Goal: Navigation & Orientation: Find specific page/section

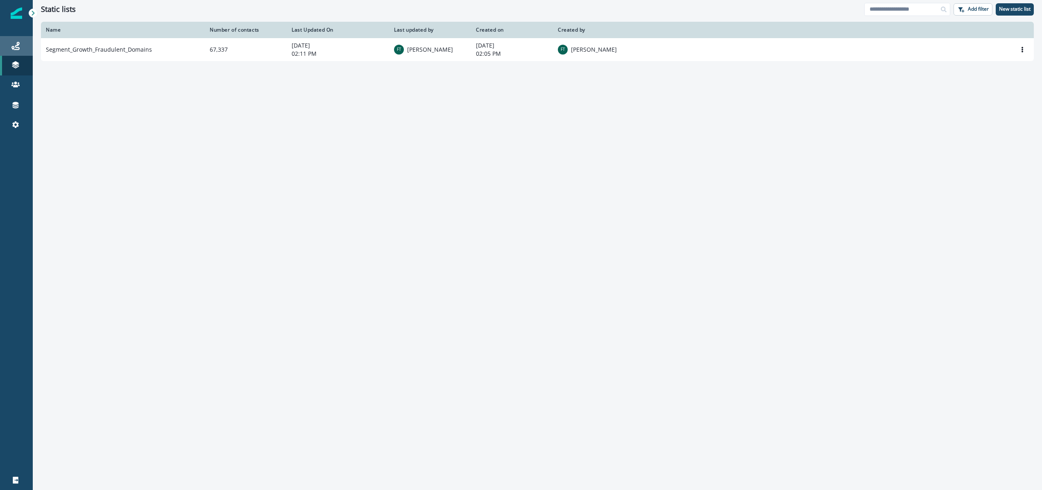
click at [14, 47] on icon at bounding box center [15, 46] width 8 height 8
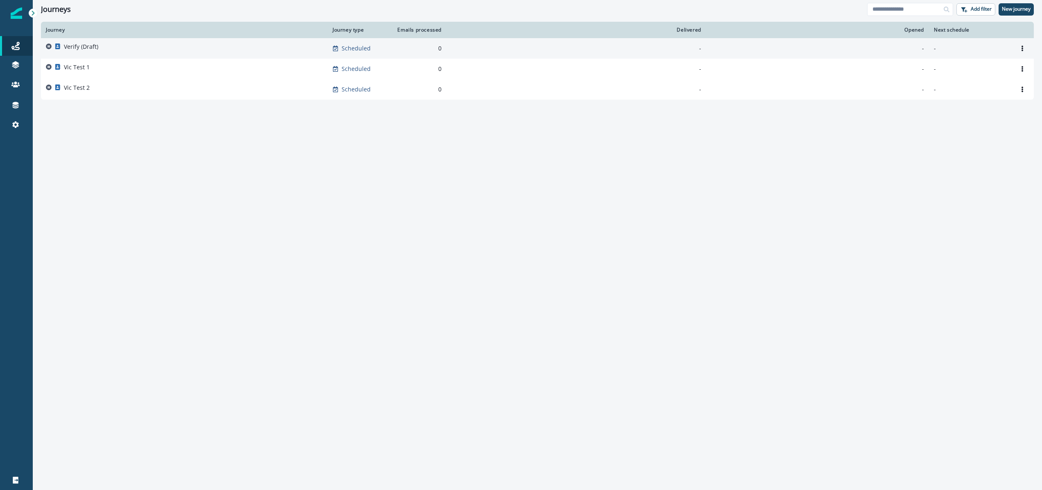
click at [83, 49] on p "Verify (Draft)" at bounding box center [81, 47] width 34 height 8
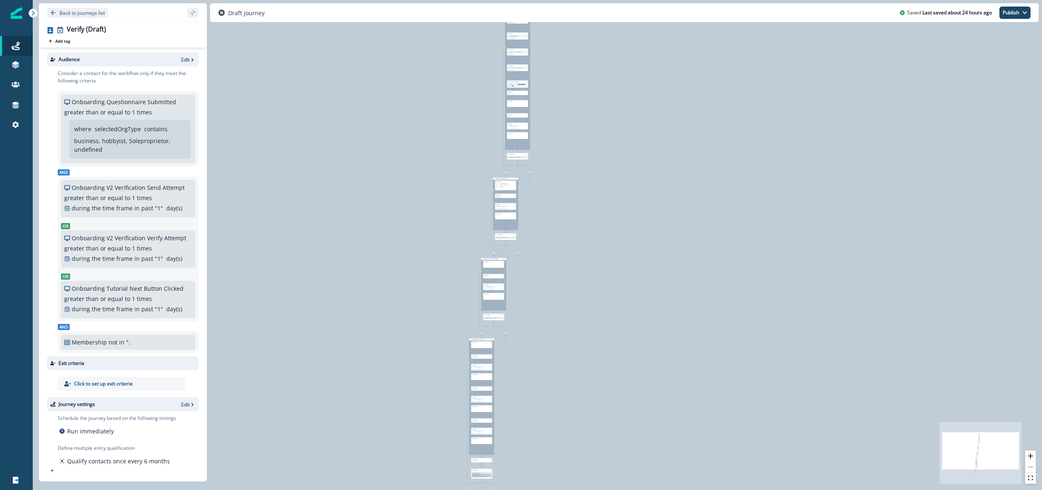
drag, startPoint x: 407, startPoint y: 150, endPoint x: 371, endPoint y: 177, distance: 44.8
click at [371, 177] on div "0 contact has entered the journey Signup permitted journey Update value Update …" at bounding box center [538, 245] width 1010 height 490
click at [1030, 453] on icon "zoom in" at bounding box center [1030, 455] width 5 height 5
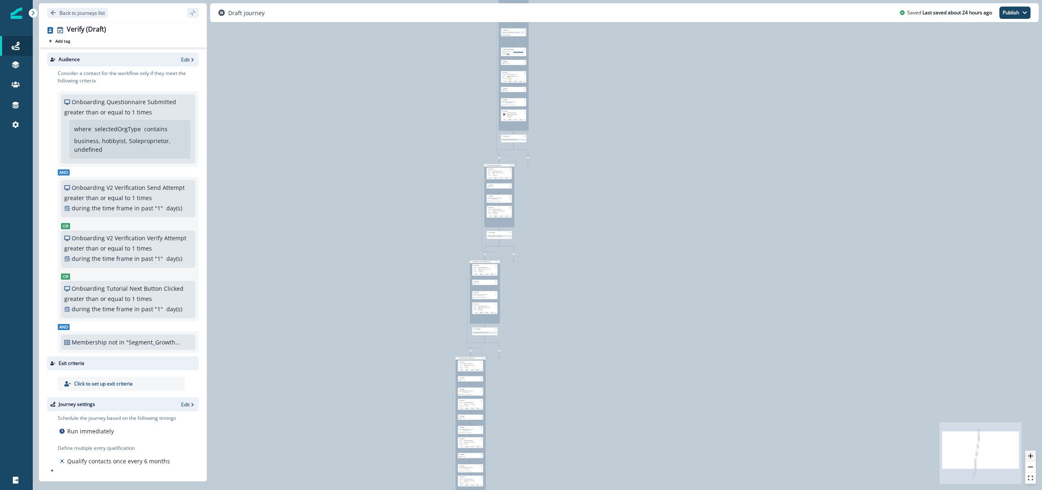
click at [1030, 452] on button "zoom in" at bounding box center [1031, 455] width 11 height 11
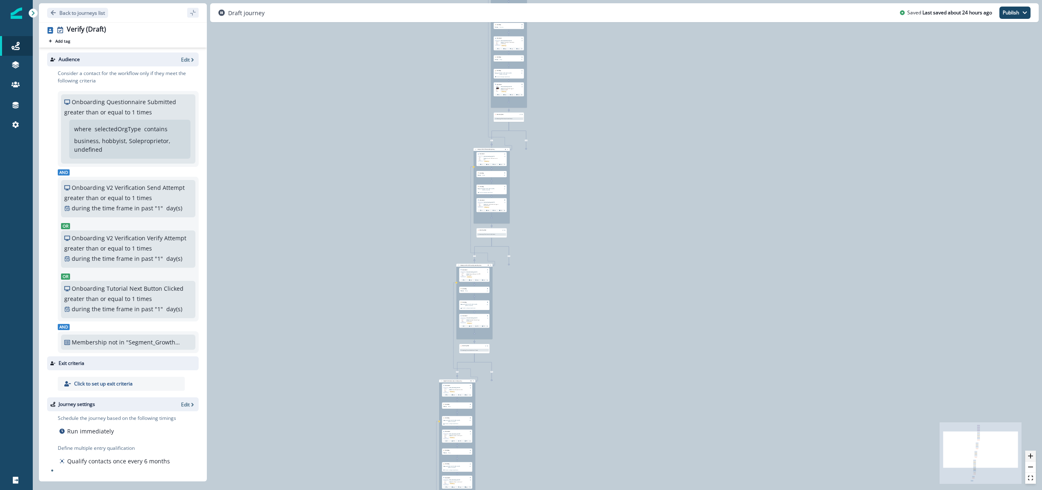
click at [1030, 452] on button "zoom in" at bounding box center [1031, 455] width 11 height 11
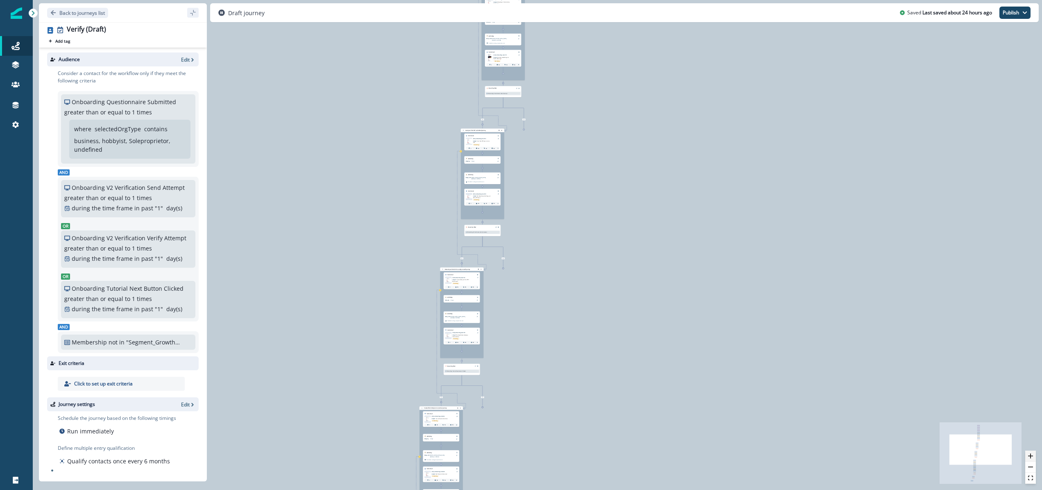
click at [1030, 452] on button "zoom in" at bounding box center [1031, 455] width 11 height 11
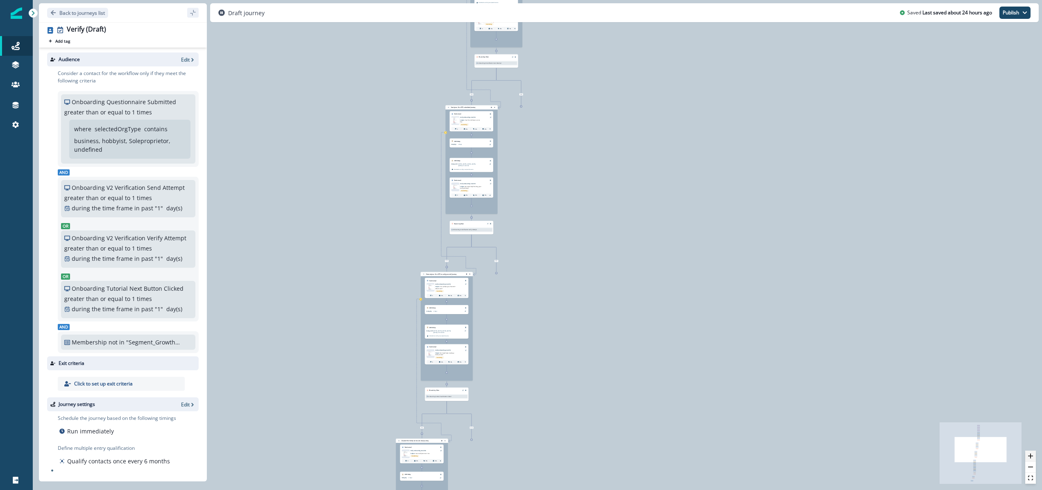
click at [1030, 452] on button "zoom in" at bounding box center [1031, 455] width 11 height 11
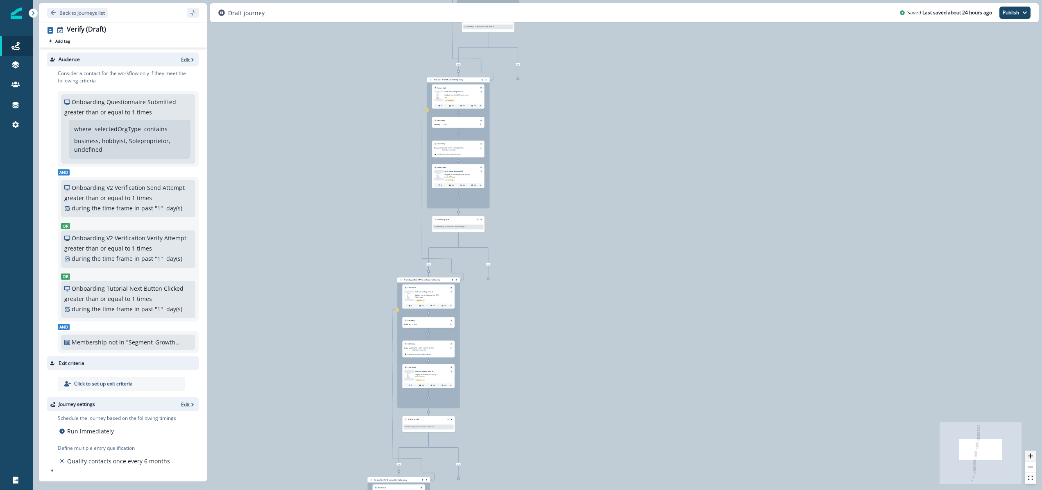
click at [1030, 452] on button "zoom in" at bounding box center [1031, 455] width 11 height 11
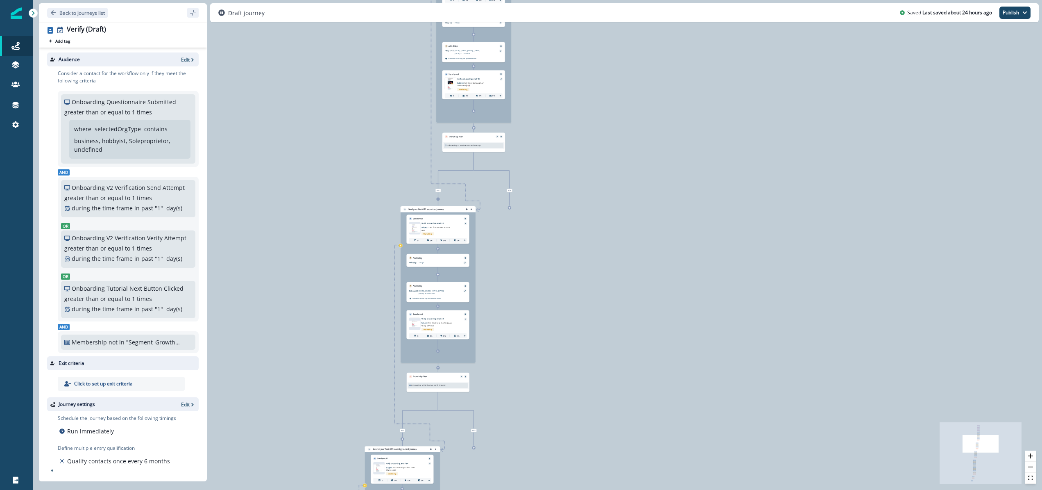
drag, startPoint x: 553, startPoint y: 118, endPoint x: 540, endPoint y: 298, distance: 181.1
click at [546, 306] on div "0 contact has entered the journey Signup permitted journey Update value Update …" at bounding box center [538, 245] width 1010 height 490
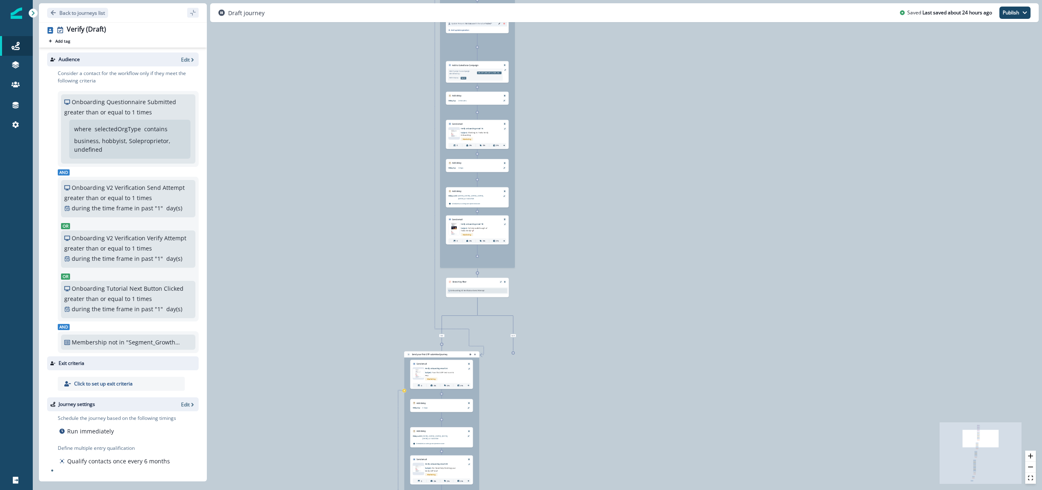
drag, startPoint x: 572, startPoint y: 127, endPoint x: 585, endPoint y: 345, distance: 218.4
click at [585, 345] on div "0 contact has entered the journey Signup permitted journey Update value Update …" at bounding box center [538, 245] width 1010 height 490
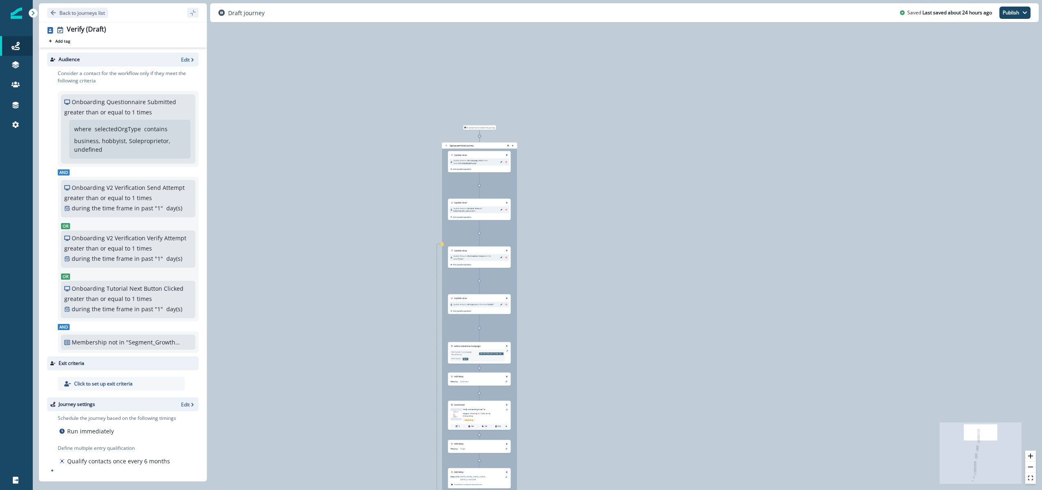
drag, startPoint x: 631, startPoint y: 179, endPoint x: 627, endPoint y: 356, distance: 176.2
click at [627, 361] on div "0 contact has entered the journey Signup permitted journey Update value Update …" at bounding box center [538, 245] width 1010 height 490
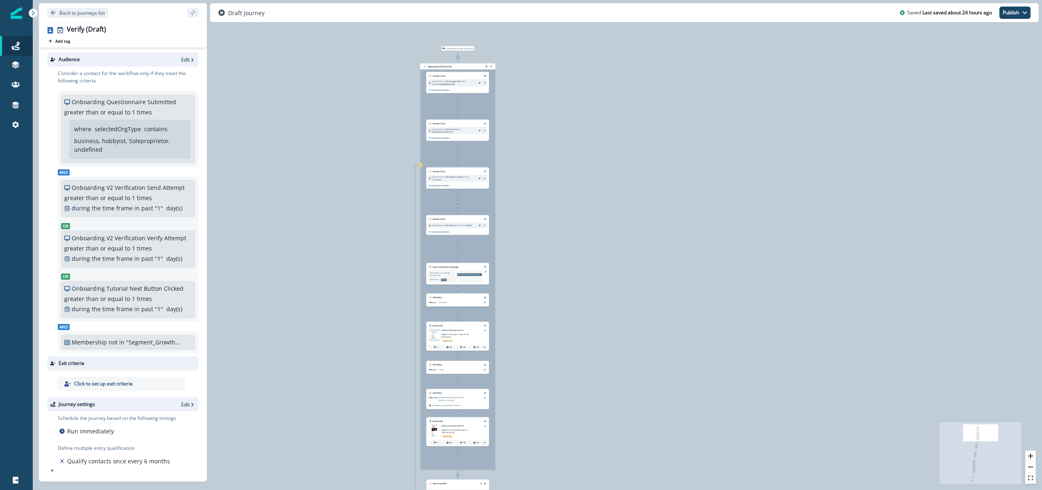
drag, startPoint x: 588, startPoint y: 218, endPoint x: 568, endPoint y: 137, distance: 83.0
click at [568, 137] on div "0 contact has entered the journey Signup permitted journey Update value Update …" at bounding box center [538, 245] width 1010 height 490
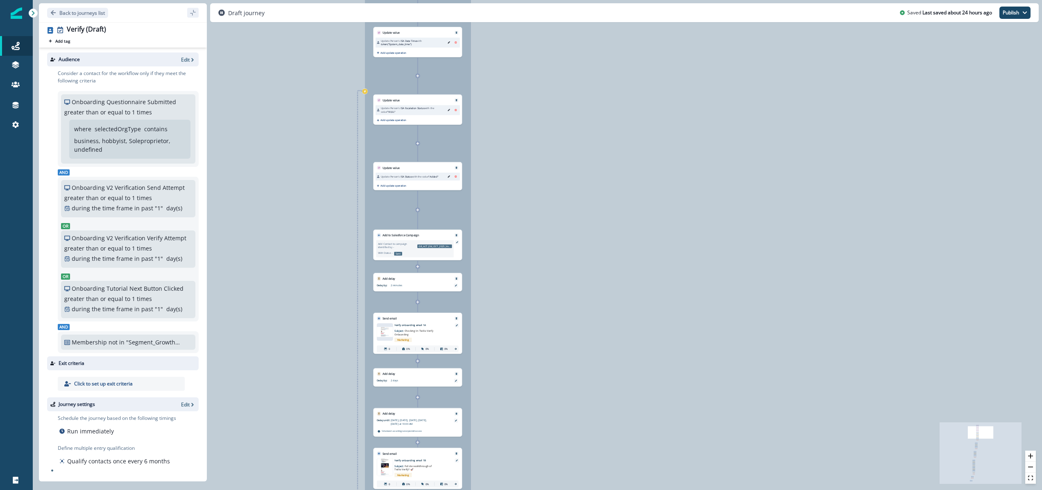
drag, startPoint x: 541, startPoint y: 232, endPoint x: 529, endPoint y: -21, distance: 253.1
click at [529, 0] on html "A newer version of [DOMAIN_NAME] is available. Refresh your page to load the la…" at bounding box center [521, 245] width 1042 height 490
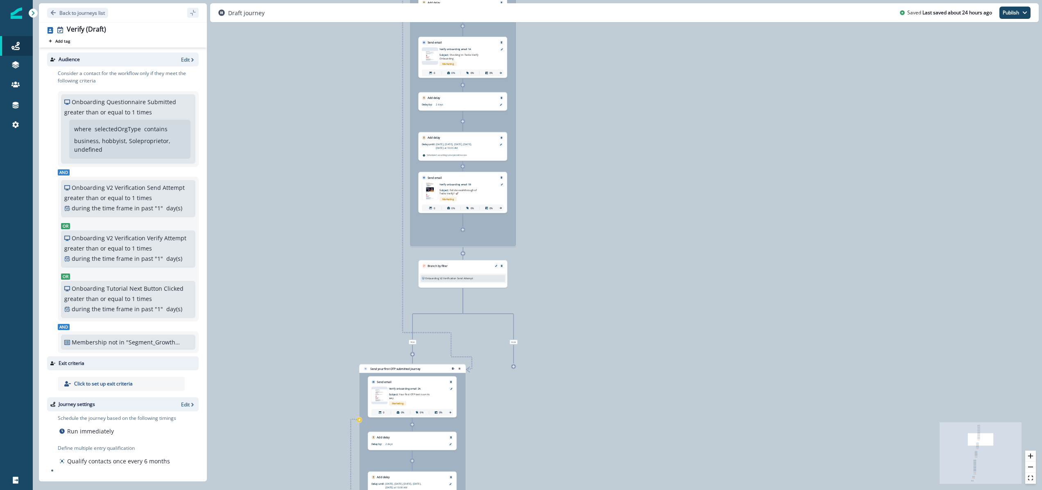
drag, startPoint x: 543, startPoint y: 173, endPoint x: 596, endPoint y: 79, distance: 106.8
click at [596, 79] on div "0 contact has entered the journey Signup permitted journey Update value Update …" at bounding box center [538, 245] width 1010 height 490
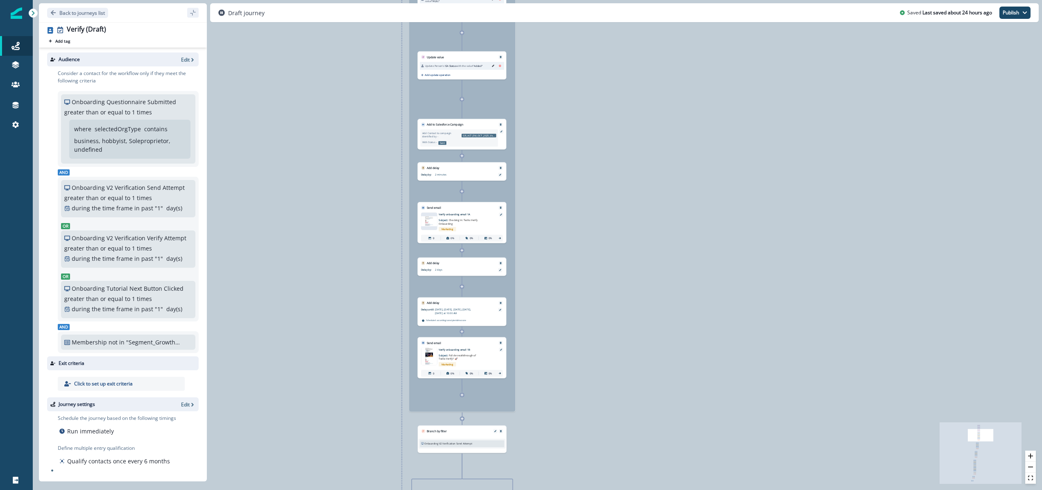
drag, startPoint x: 359, startPoint y: 114, endPoint x: 358, endPoint y: 287, distance: 172.9
click at [358, 287] on div "0 contact has entered the journey Signup permitted journey Update value Update …" at bounding box center [538, 245] width 1010 height 490
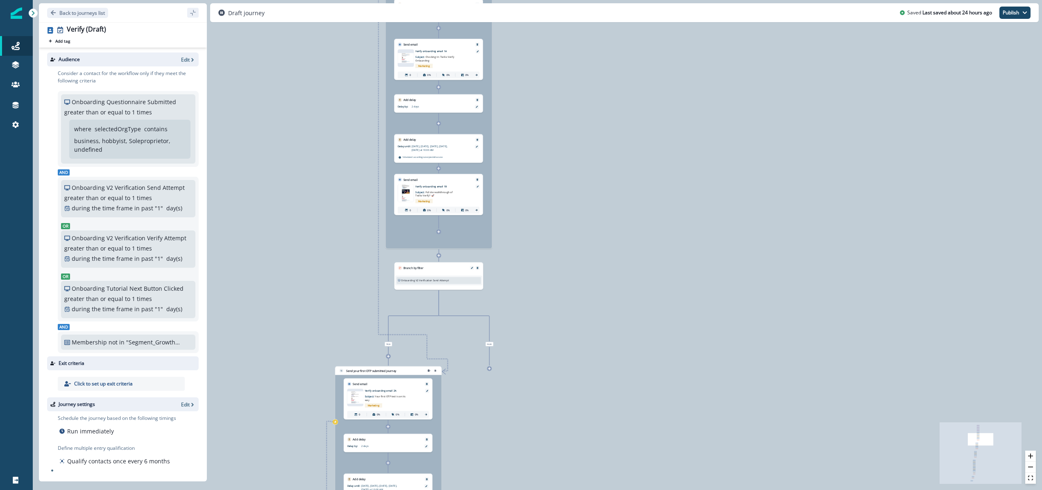
drag, startPoint x: 351, startPoint y: 407, endPoint x: 327, endPoint y: 230, distance: 178.7
click at [327, 230] on div "0 contact has entered the journey Signup permitted journey Update value Update …" at bounding box center [538, 245] width 1010 height 490
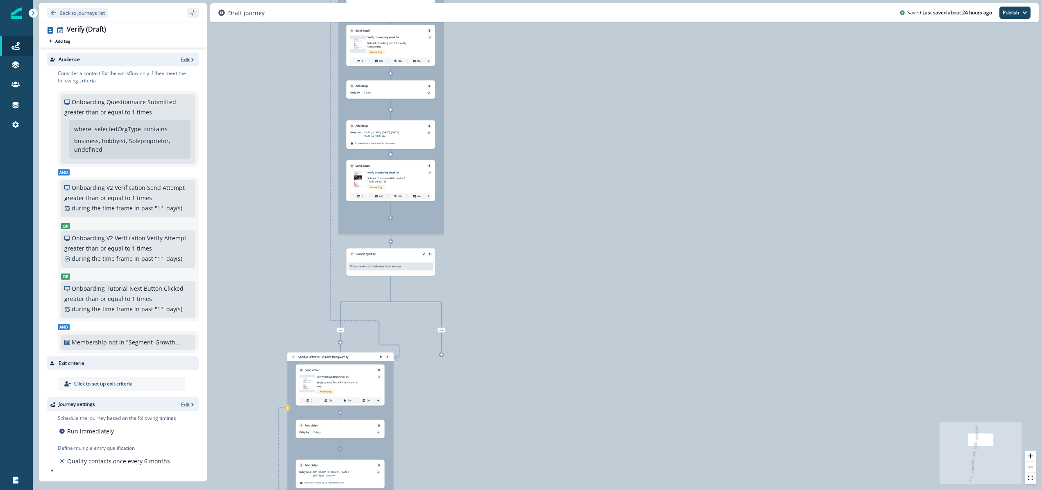
drag, startPoint x: 304, startPoint y: 300, endPoint x: 259, endPoint y: 292, distance: 46.5
click at [259, 292] on div "0 contact has entered the journey Signup permitted journey Update value Update …" at bounding box center [538, 245] width 1010 height 490
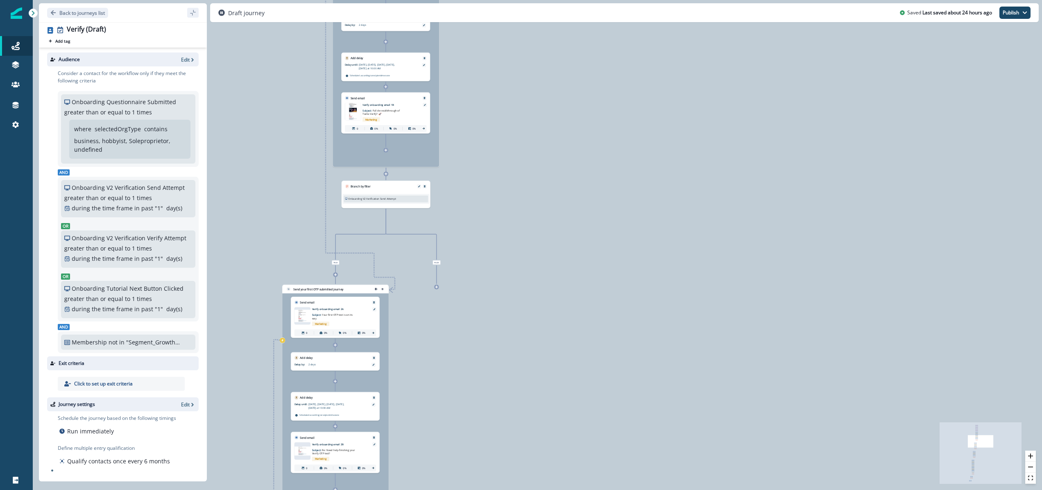
drag, startPoint x: 458, startPoint y: 375, endPoint x: 452, endPoint y: 309, distance: 66.3
click at [452, 309] on div "0 contact has entered the journey Signup permitted journey Update value Update …" at bounding box center [538, 245] width 1010 height 490
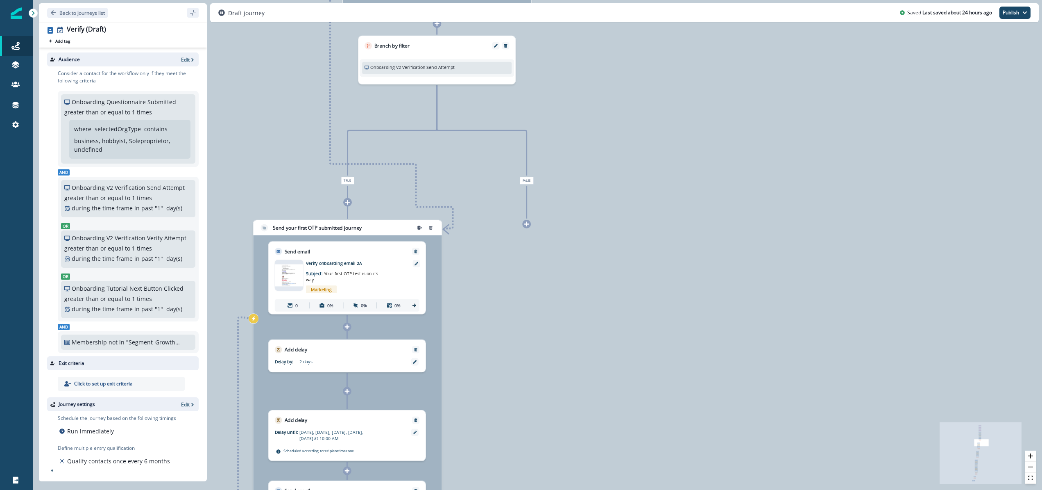
drag, startPoint x: 429, startPoint y: 329, endPoint x: 533, endPoint y: 285, distance: 113.3
click at [533, 285] on div "0 contact has entered the journey Signup permitted journey Update value Update …" at bounding box center [538, 245] width 1010 height 490
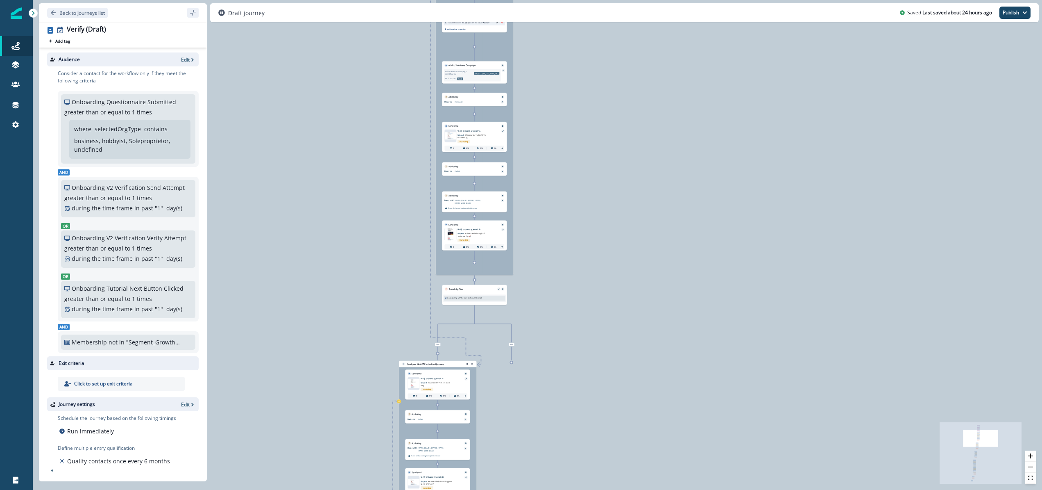
drag, startPoint x: 585, startPoint y: 95, endPoint x: 542, endPoint y: 325, distance: 233.5
click at [542, 325] on div "0 contact has entered the journey Signup permitted journey Update value Update …" at bounding box center [538, 245] width 1010 height 490
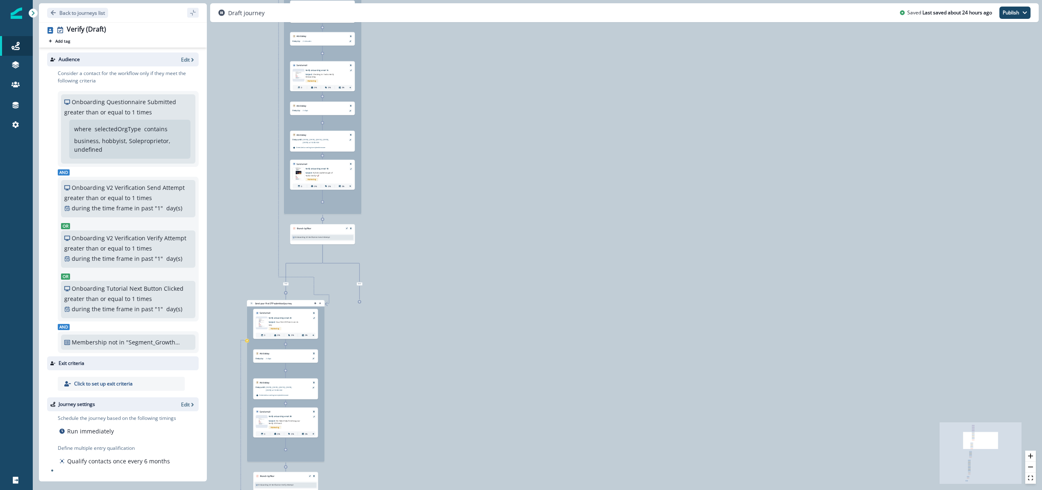
drag, startPoint x: 651, startPoint y: 354, endPoint x: 520, endPoint y: 150, distance: 242.5
click at [520, 150] on div "0 contact has entered the journey Signup permitted journey Update value Update …" at bounding box center [538, 245] width 1010 height 490
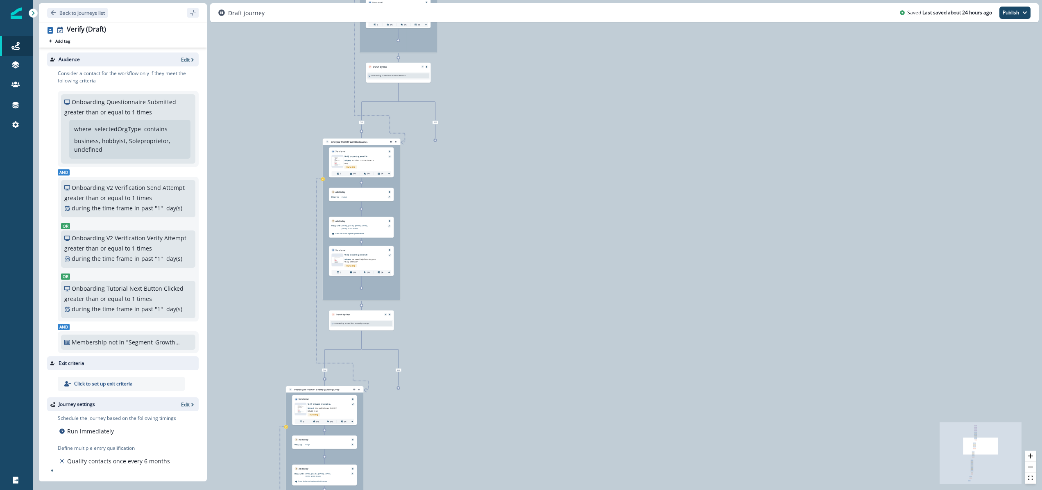
drag, startPoint x: 386, startPoint y: 350, endPoint x: 464, endPoint y: 203, distance: 166.5
click at [464, 203] on div "0 contact has entered the journey Signup permitted journey Update value Update …" at bounding box center [538, 245] width 1010 height 490
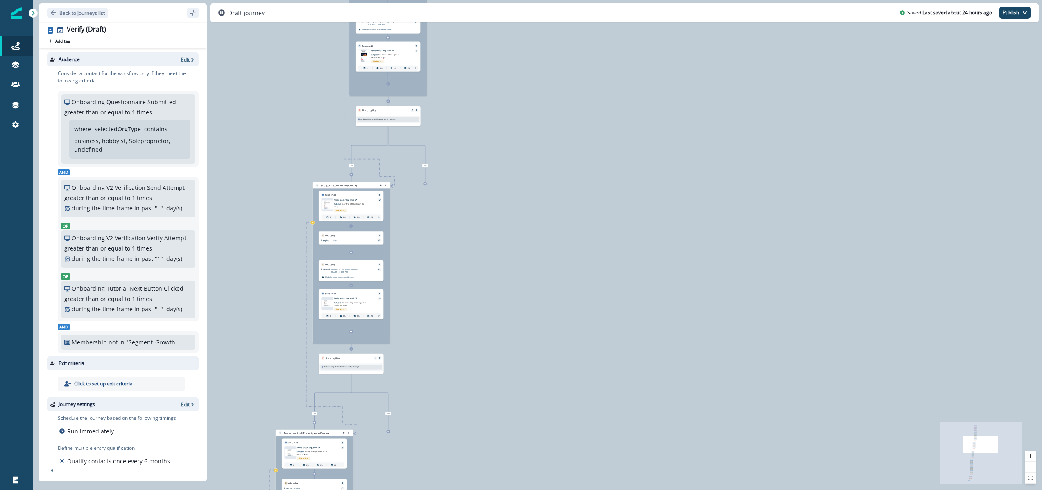
drag, startPoint x: 453, startPoint y: 143, endPoint x: 442, endPoint y: 188, distance: 46.7
click at [442, 188] on div "0 contact has entered the journey Signup permitted journey Update value Update …" at bounding box center [538, 245] width 1010 height 490
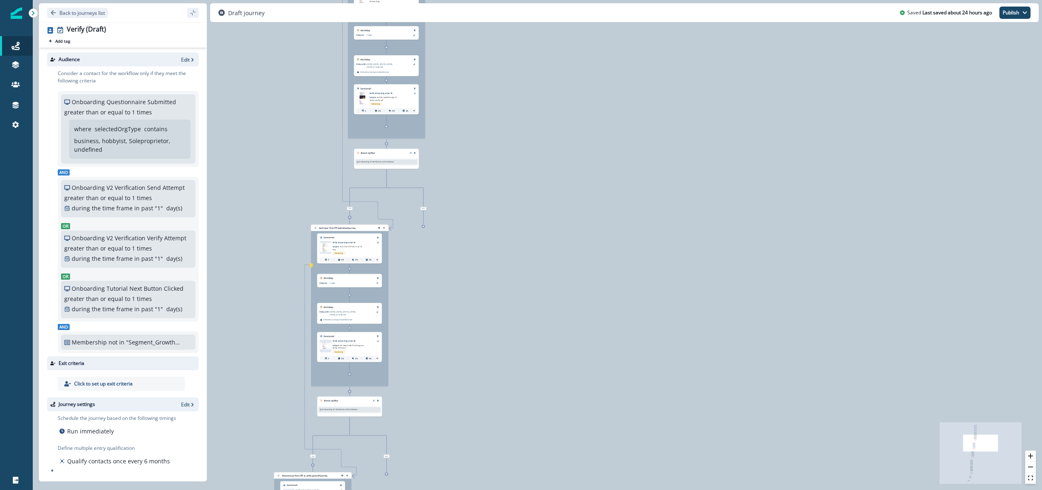
drag, startPoint x: 461, startPoint y: 138, endPoint x: 460, endPoint y: 195, distance: 56.6
click at [460, 195] on div "0 contact has entered the journey Signup permitted journey Update value Update …" at bounding box center [538, 245] width 1010 height 490
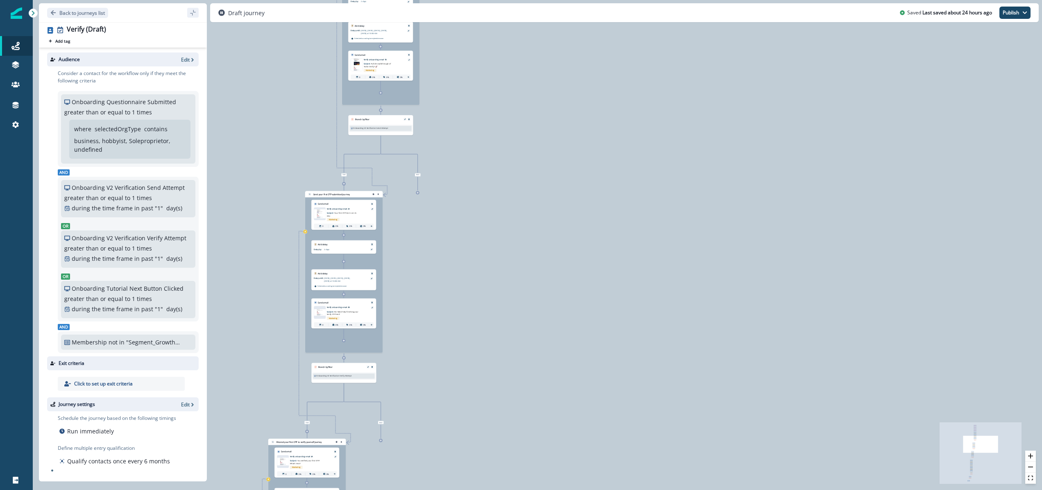
drag, startPoint x: 459, startPoint y: 243, endPoint x: 454, endPoint y: 181, distance: 62.5
click at [454, 181] on div "0 contact has entered the journey Signup permitted journey Update value Update …" at bounding box center [538, 245] width 1010 height 490
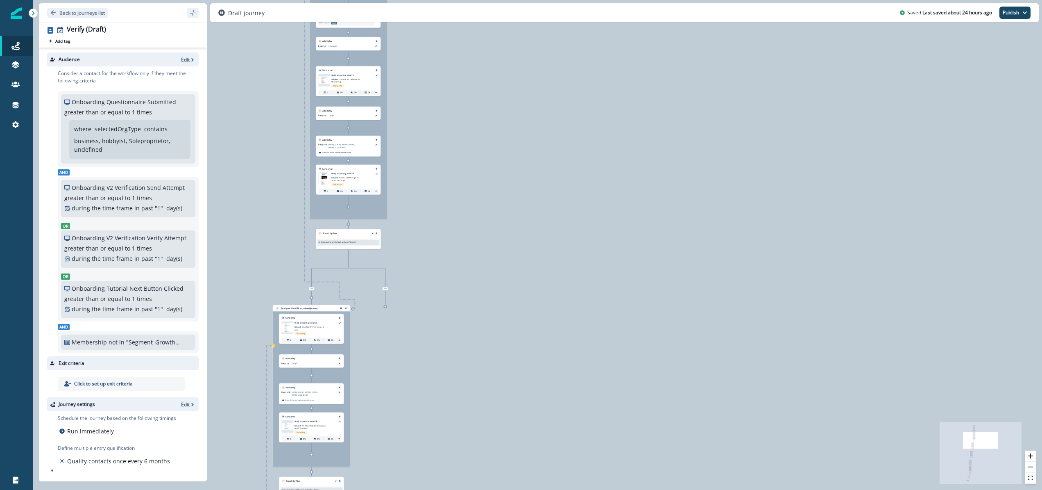
drag, startPoint x: 451, startPoint y: 283, endPoint x: 420, endPoint y: 422, distance: 143.2
click at [420, 422] on div "0 contact has entered the journey Signup permitted journey Update value Update …" at bounding box center [538, 245] width 1010 height 490
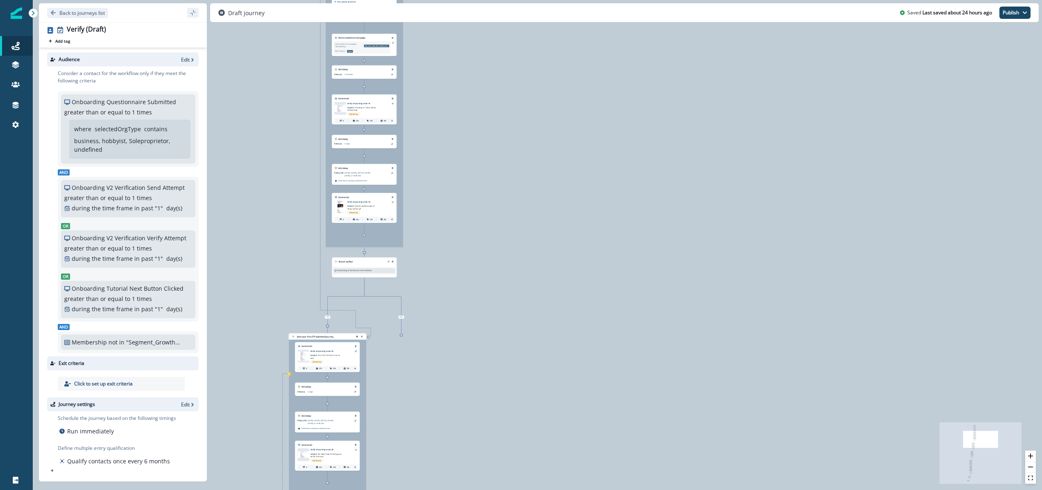
drag, startPoint x: 445, startPoint y: 293, endPoint x: 460, endPoint y: 306, distance: 20.0
click at [460, 307] on div "0 contact has entered the journey Signup permitted journey Update value Update …" at bounding box center [538, 245] width 1010 height 490
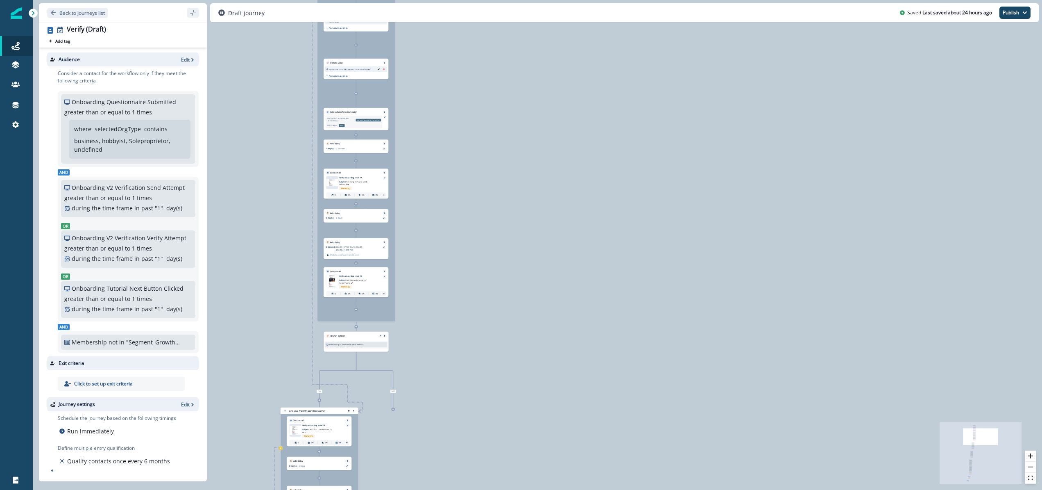
drag, startPoint x: 460, startPoint y: 156, endPoint x: 453, endPoint y: 231, distance: 75.3
click at [453, 231] on div "0 contact has entered the journey Signup permitted journey Update value Update …" at bounding box center [538, 245] width 1010 height 490
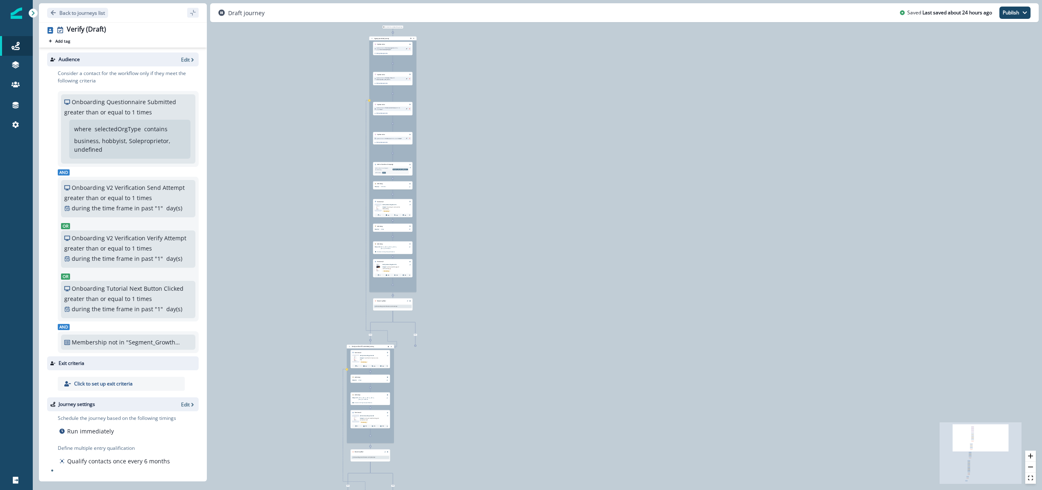
drag, startPoint x: 468, startPoint y: 186, endPoint x: 462, endPoint y: 217, distance: 31.3
click at [462, 218] on div "0 contact has entered the journey Signup permitted journey Update value Update …" at bounding box center [538, 245] width 1010 height 490
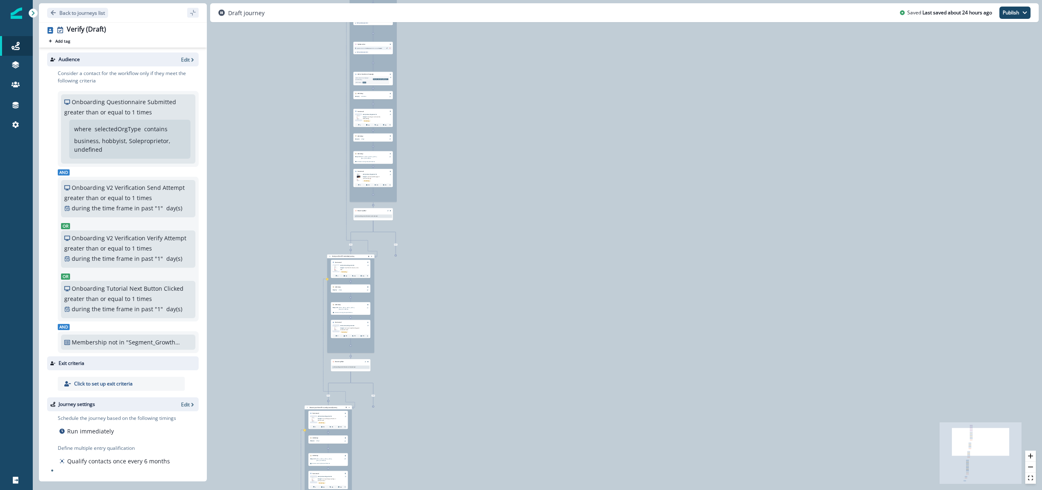
drag, startPoint x: 441, startPoint y: 322, endPoint x: 422, endPoint y: 201, distance: 123.1
click at [422, 201] on div "0 contact has entered the journey Signup permitted journey Update value Update …" at bounding box center [538, 245] width 1010 height 490
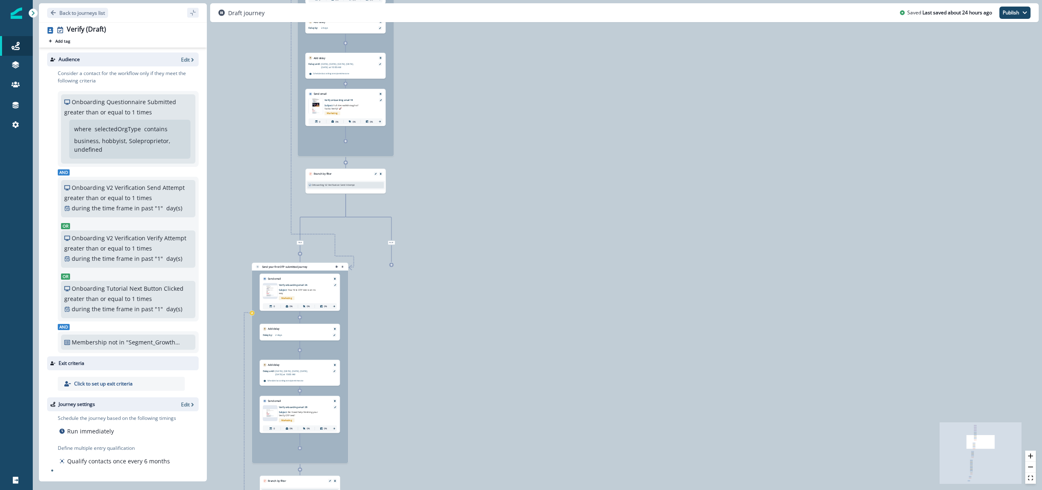
drag, startPoint x: 404, startPoint y: 315, endPoint x: 437, endPoint y: 281, distance: 47.5
click at [437, 281] on div "0 contact has entered the journey Signup permitted journey Update value Update …" at bounding box center [538, 245] width 1010 height 490
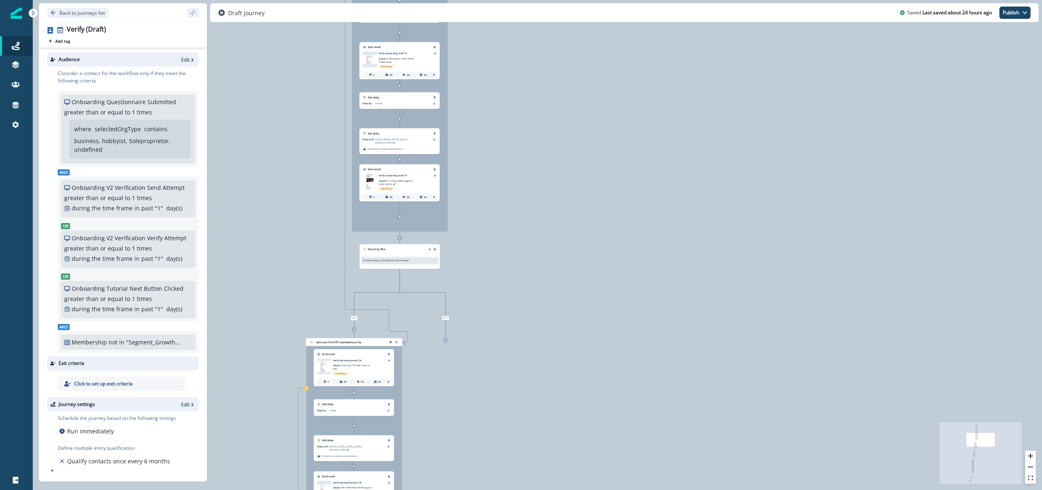
drag, startPoint x: 438, startPoint y: 284, endPoint x: 488, endPoint y: 359, distance: 90.6
click at [488, 359] on div "0 contact has entered the journey Signup permitted journey Update value Update …" at bounding box center [538, 245] width 1010 height 490
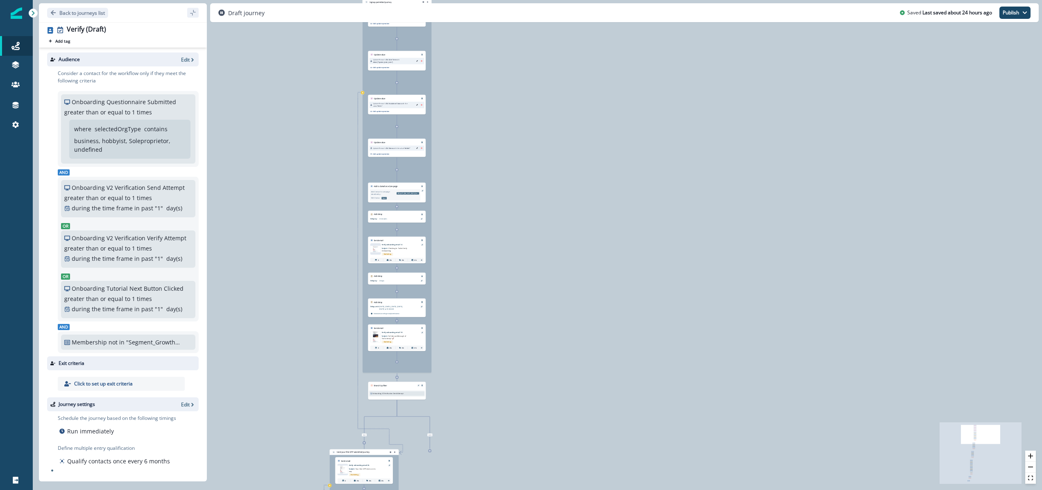
drag, startPoint x: 530, startPoint y: 317, endPoint x: 505, endPoint y: 425, distance: 110.9
click at [505, 426] on div "0 contact has entered the journey Signup permitted journey Update value Update …" at bounding box center [538, 245] width 1010 height 490
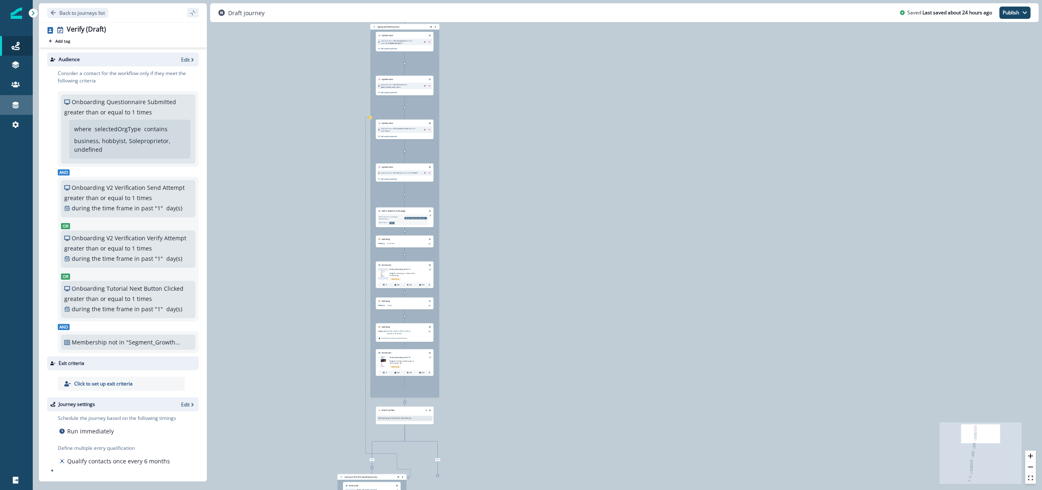
click at [20, 102] on div "Connections" at bounding box center [16, 105] width 26 height 10
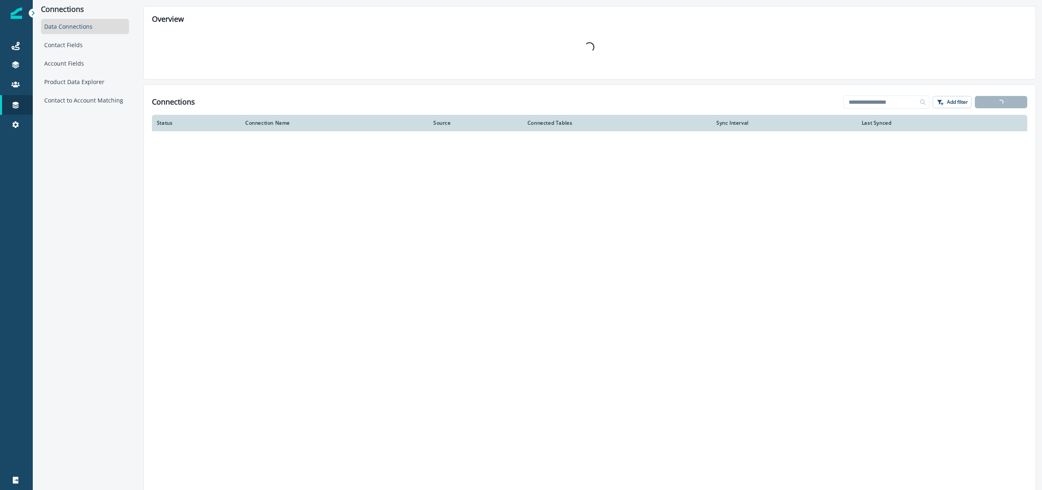
click at [64, 232] on div "Connections Data Connections Contact Fields Account Fields Product Data Explore…" at bounding box center [85, 245] width 104 height 490
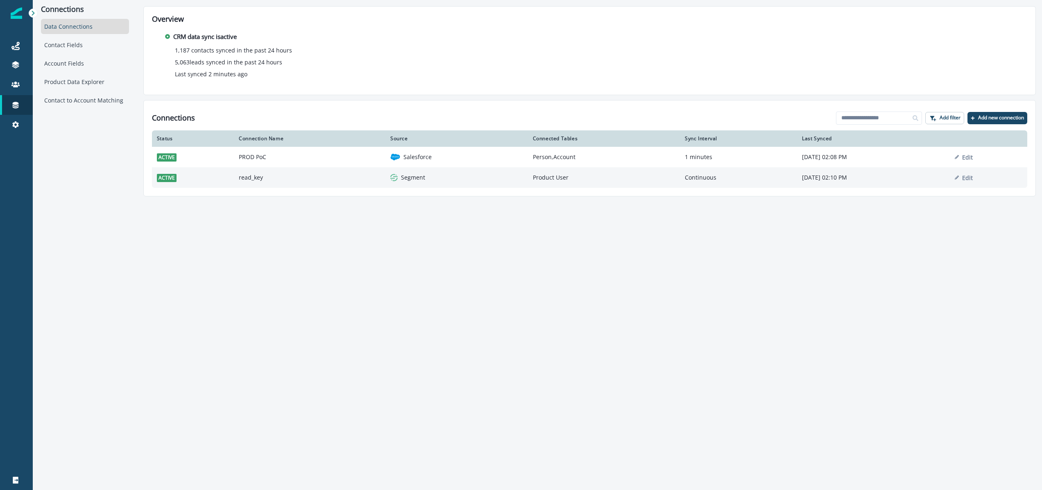
click at [243, 177] on td "read_key" at bounding box center [310, 177] width 152 height 20
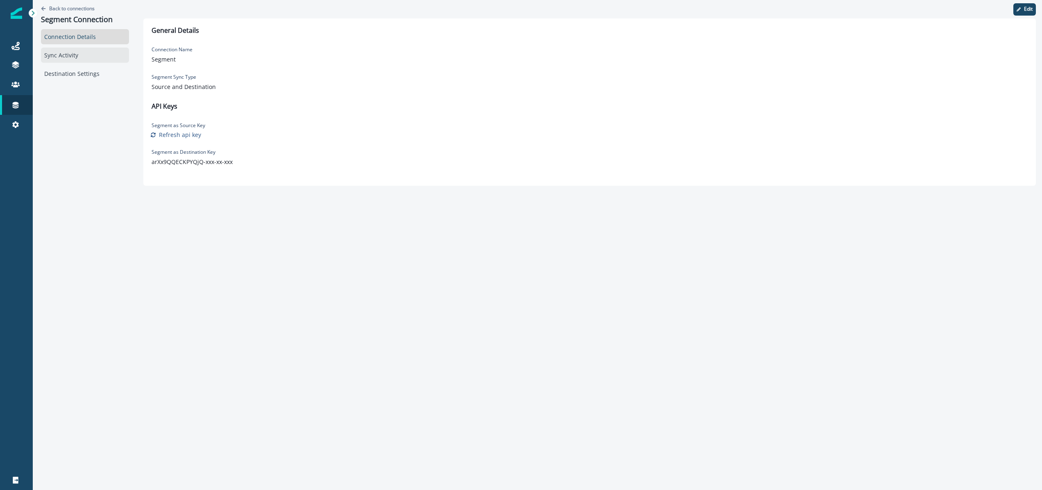
click at [76, 56] on div "Sync Activity" at bounding box center [85, 55] width 88 height 15
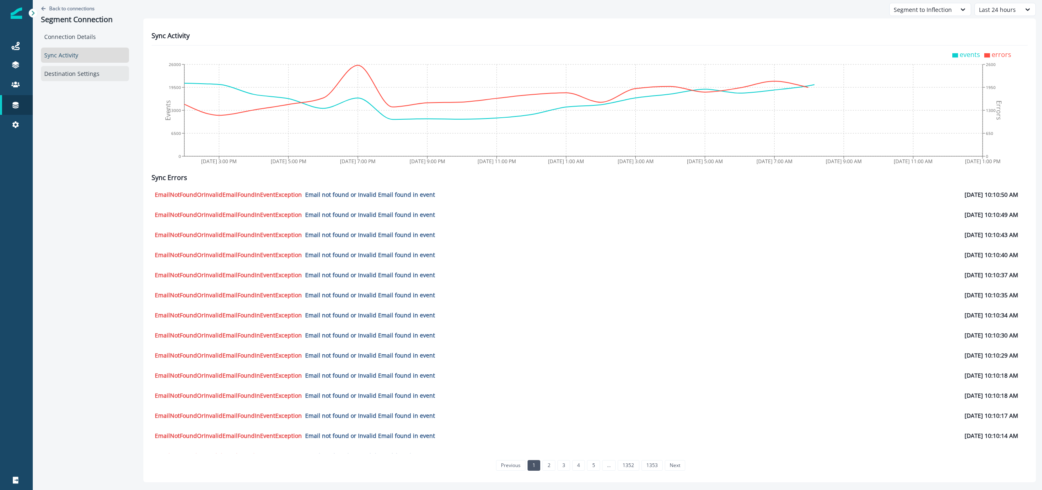
click at [74, 70] on div "Destination Settings" at bounding box center [85, 73] width 88 height 15
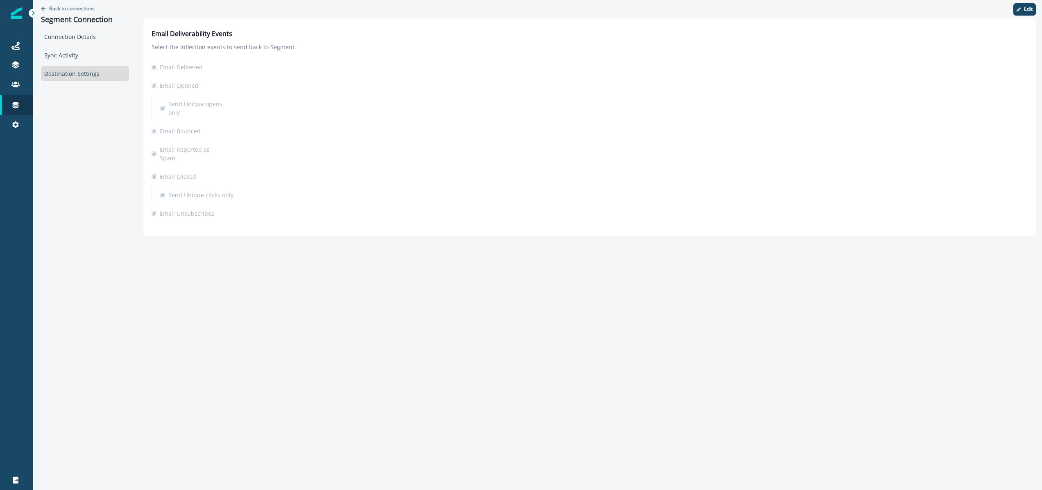
click at [74, 166] on div "Back to connections Segment Connection Connection Details Sync Activity Destina…" at bounding box center [85, 121] width 104 height 242
click at [15, 46] on icon at bounding box center [15, 46] width 8 height 8
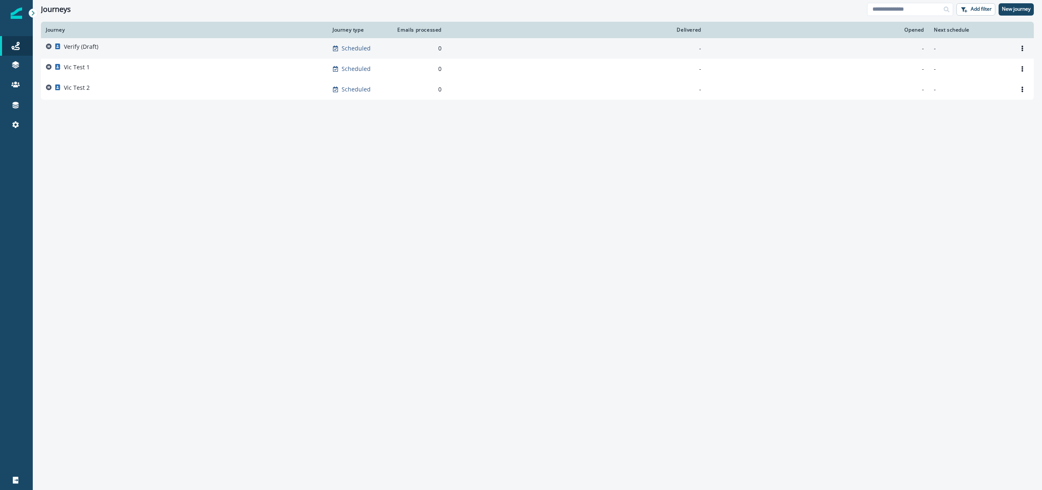
click at [98, 50] on div "Verify (Draft)" at bounding box center [184, 48] width 277 height 11
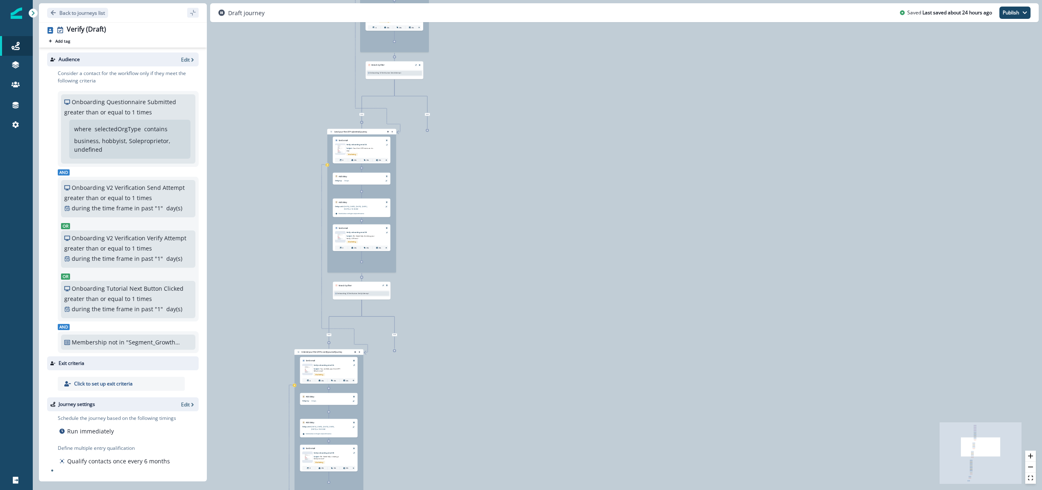
drag, startPoint x: 485, startPoint y: 248, endPoint x: 629, endPoint y: 254, distance: 144.8
click at [629, 254] on div "0 contact has entered the journey Signup permitted journey Update value Update …" at bounding box center [538, 245] width 1010 height 490
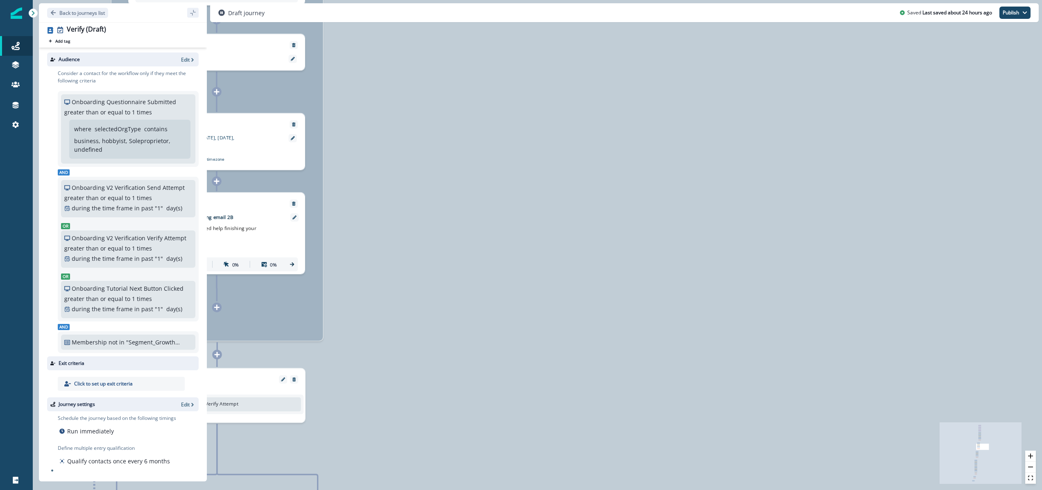
drag, startPoint x: 453, startPoint y: 304, endPoint x: 807, endPoint y: 323, distance: 354.5
click at [807, 323] on div "0 contact has entered the journey Signup permitted journey Update value Update …" at bounding box center [538, 245] width 1010 height 490
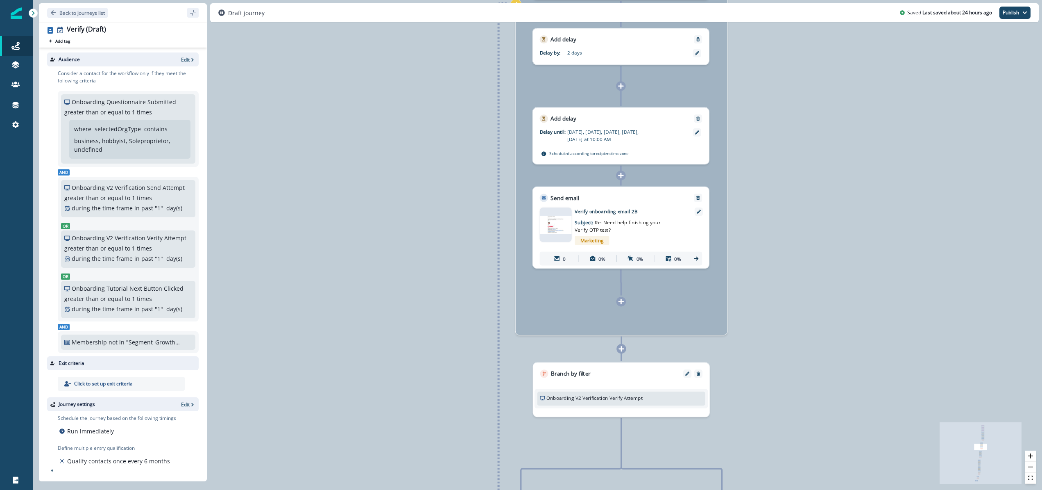
drag, startPoint x: 570, startPoint y: 319, endPoint x: 960, endPoint y: 313, distance: 391.0
click at [960, 313] on div "0 contact has entered the journey Signup permitted journey Update value Update …" at bounding box center [538, 245] width 1010 height 490
click at [627, 230] on p "Subject: Re: Need help finishing your Verify OTP test?" at bounding box center [618, 224] width 86 height 18
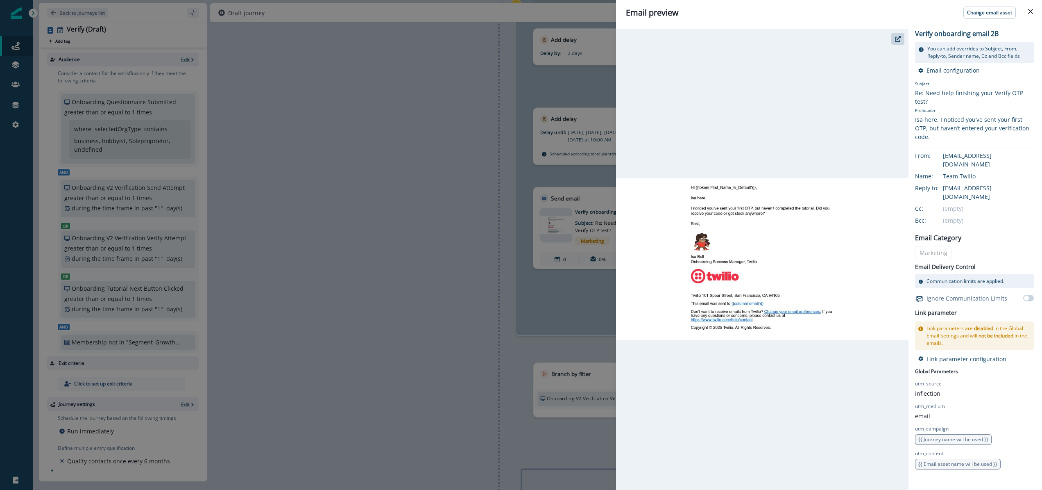
click at [429, 259] on div "Email preview Change email asset Verify onboarding email 2B You can add overrid…" at bounding box center [521, 245] width 1042 height 490
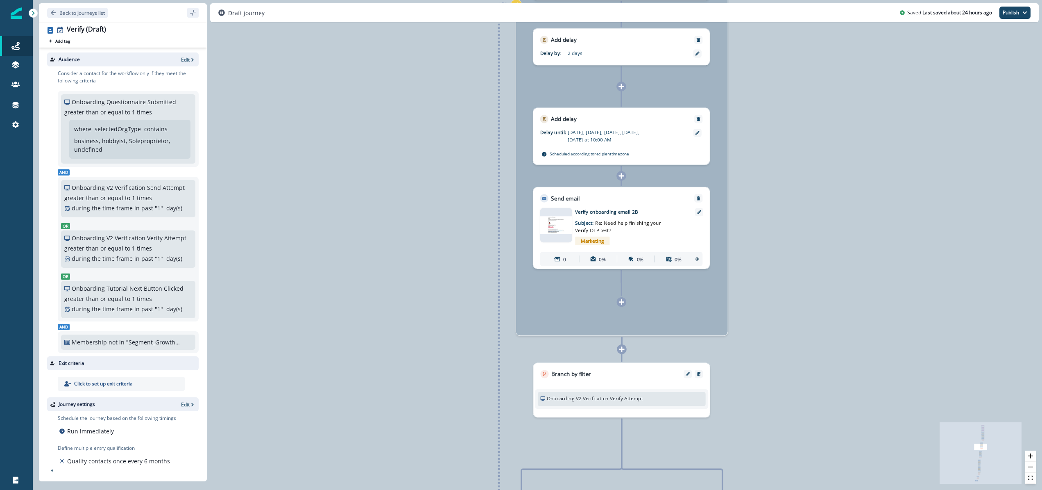
click at [696, 258] on icon at bounding box center [697, 259] width 6 height 6
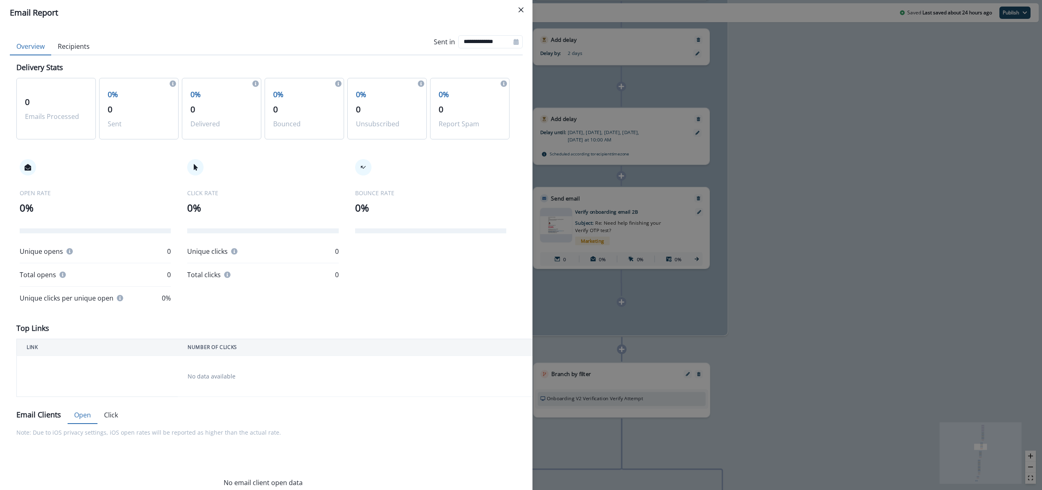
click at [896, 89] on div "**********" at bounding box center [521, 245] width 1042 height 490
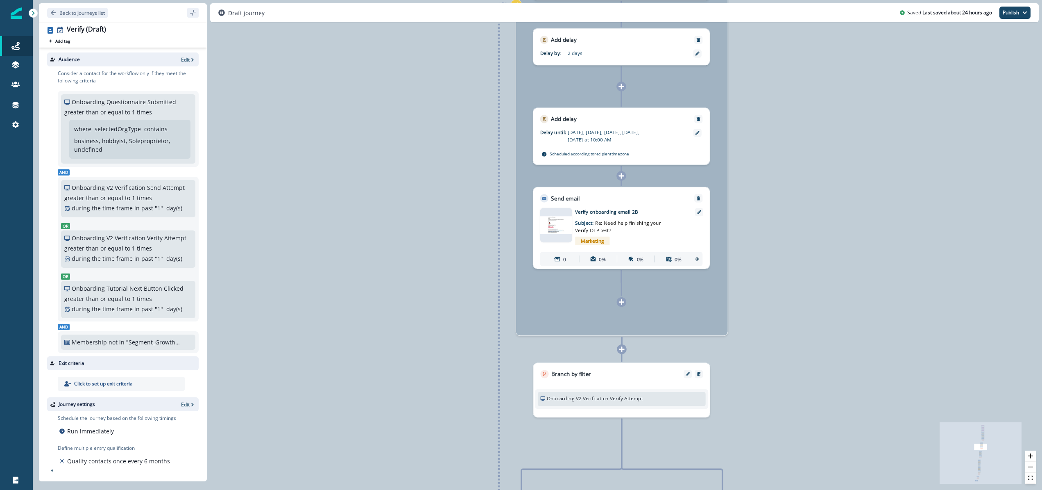
click at [376, 343] on div "0 contact has entered the journey Signup permitted journey Update value Update …" at bounding box center [538, 245] width 1010 height 490
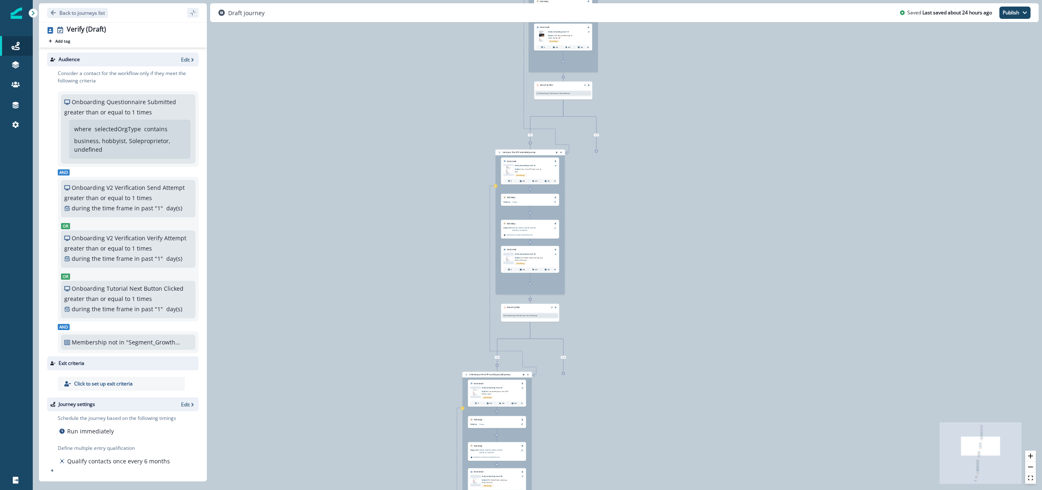
drag, startPoint x: 326, startPoint y: 254, endPoint x: 399, endPoint y: 208, distance: 86.5
click at [399, 208] on div "0 contact has entered the journey Signup permitted journey Update value Update …" at bounding box center [538, 245] width 1010 height 490
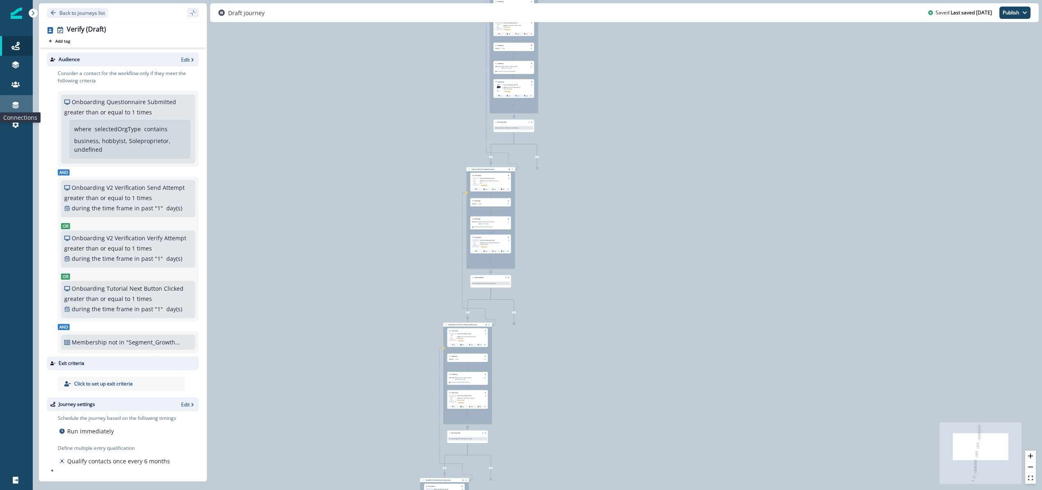
click at [15, 102] on icon at bounding box center [16, 105] width 6 height 7
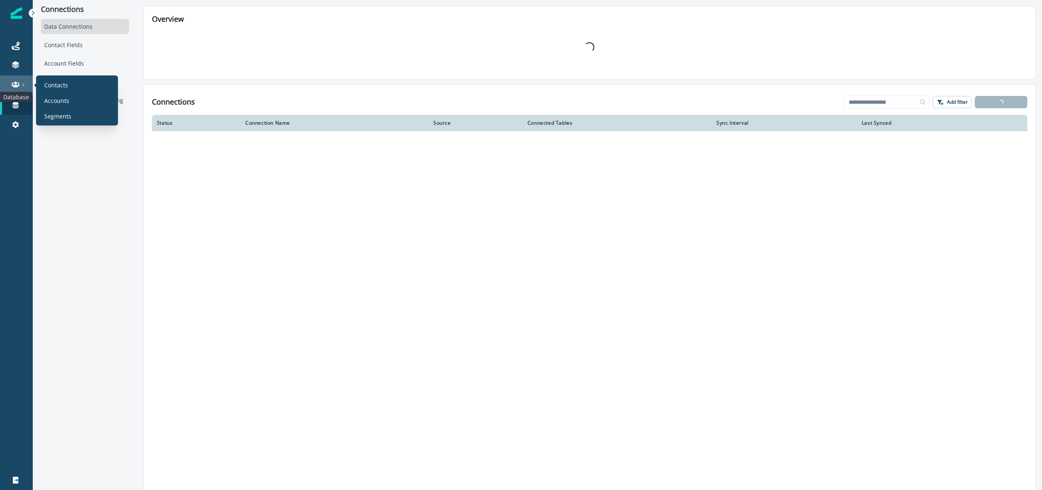
click at [16, 80] on icon at bounding box center [15, 84] width 8 height 8
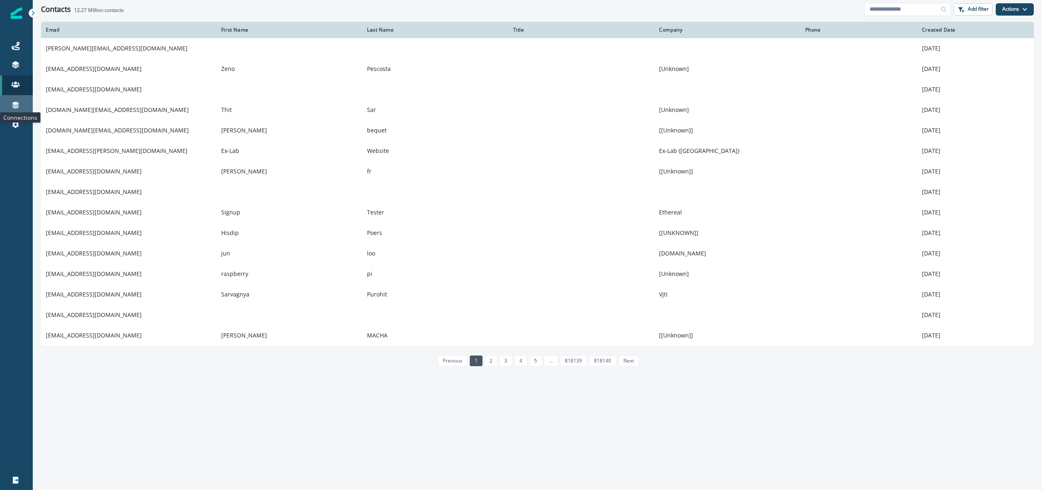
click at [18, 105] on icon at bounding box center [16, 105] width 6 height 7
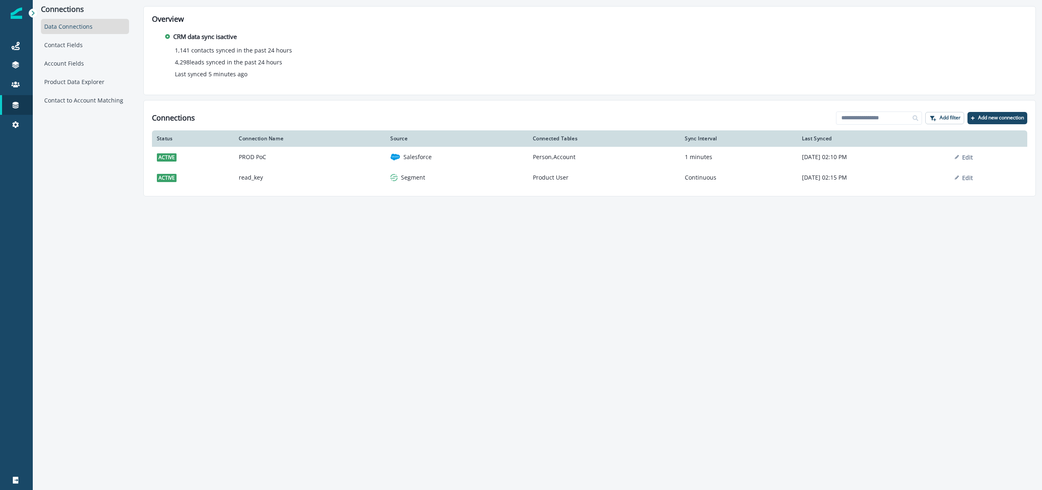
click at [75, 120] on div "Connections Data Connections Contact Fields Account Fields Product Data Explore…" at bounding box center [85, 98] width 104 height 196
